Goal: Navigation & Orientation: Find specific page/section

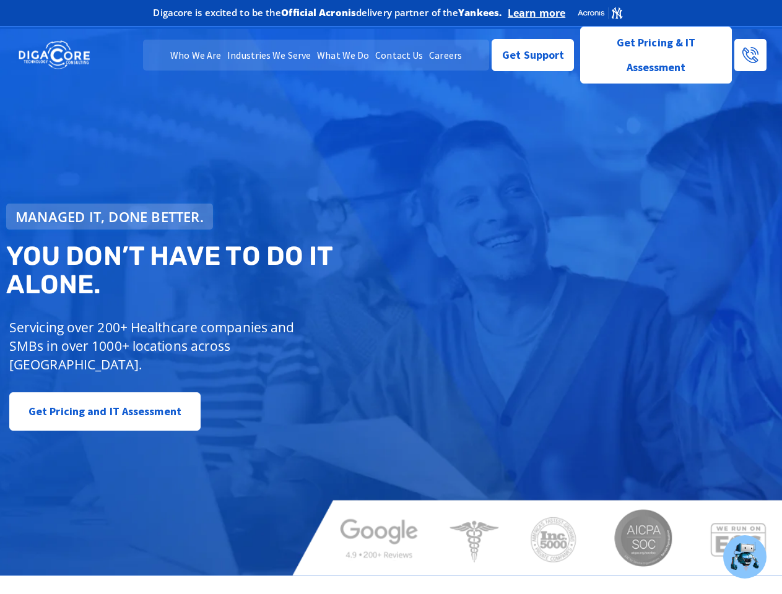
click at [110, 217] on span "Managed IT, done better." at bounding box center [109, 217] width 188 height 14
